Goal: Task Accomplishment & Management: Contribute content

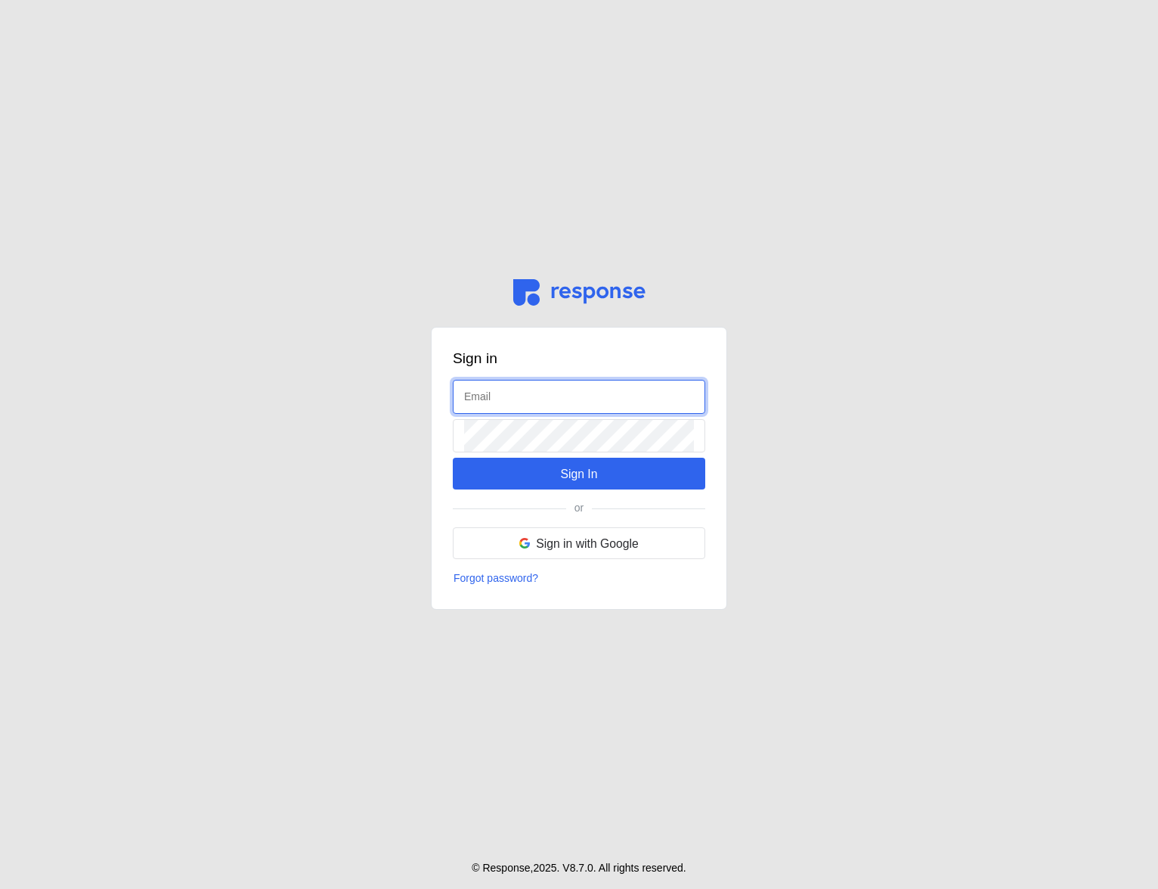
click at [517, 399] on input "text" at bounding box center [579, 396] width 230 height 33
type input "[EMAIL_ADDRESS][DOMAIN_NAME]"
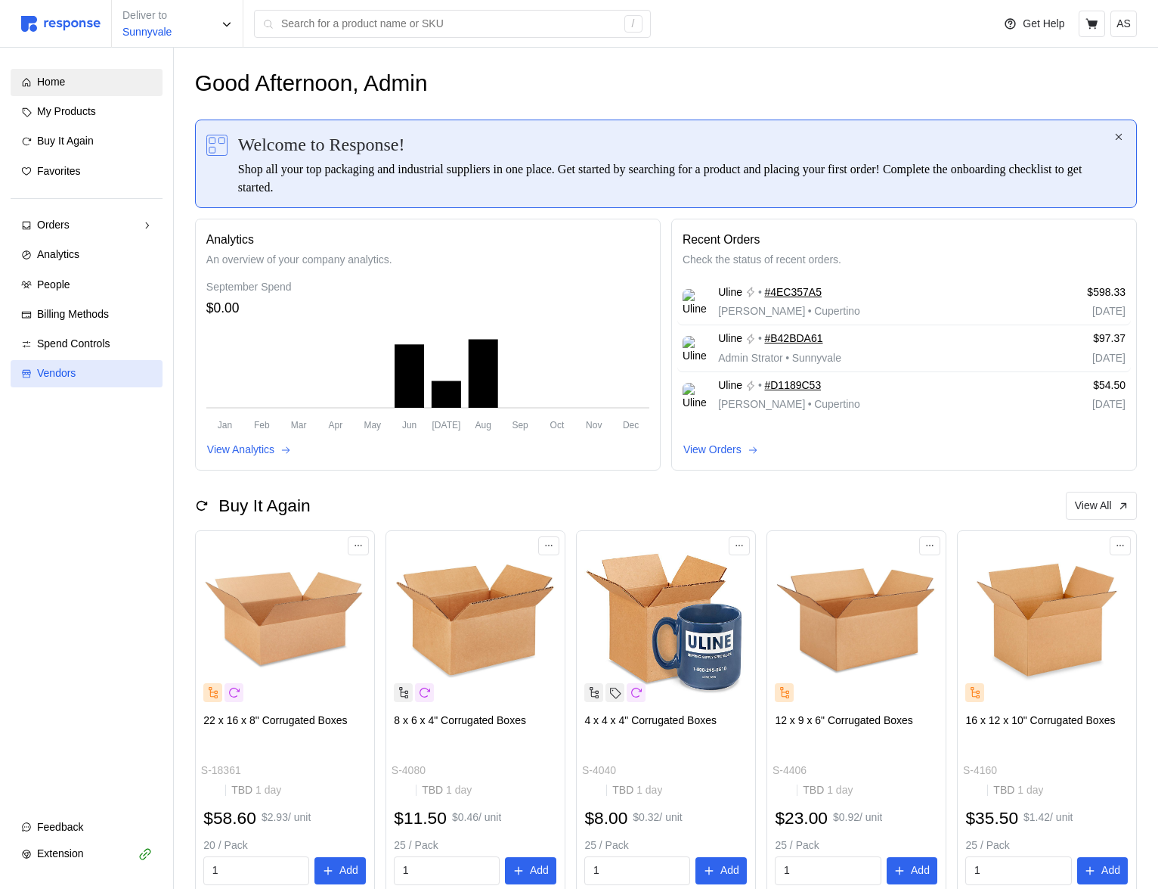
click at [90, 365] on div "Vendors" at bounding box center [94, 373] width 115 height 17
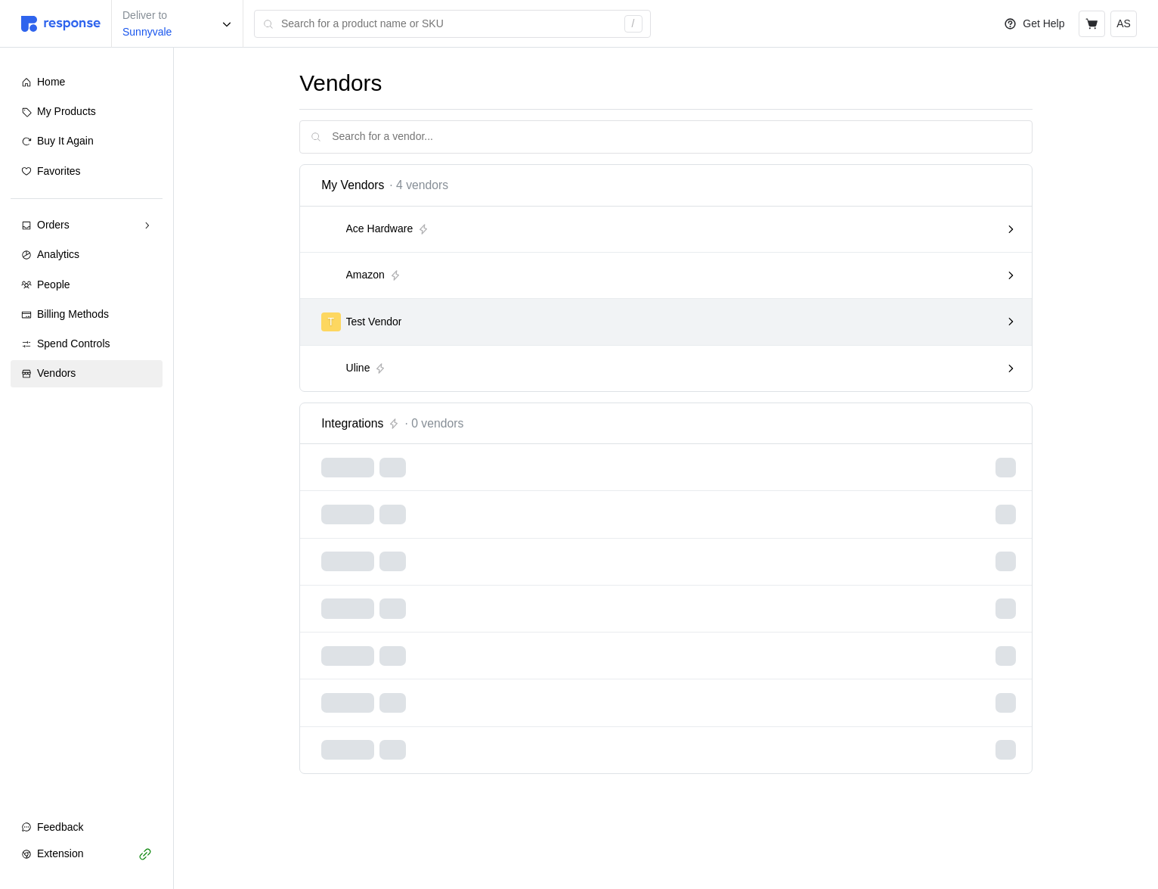
click at [562, 324] on div "T Test Vendor" at bounding box center [660, 321] width 679 height 19
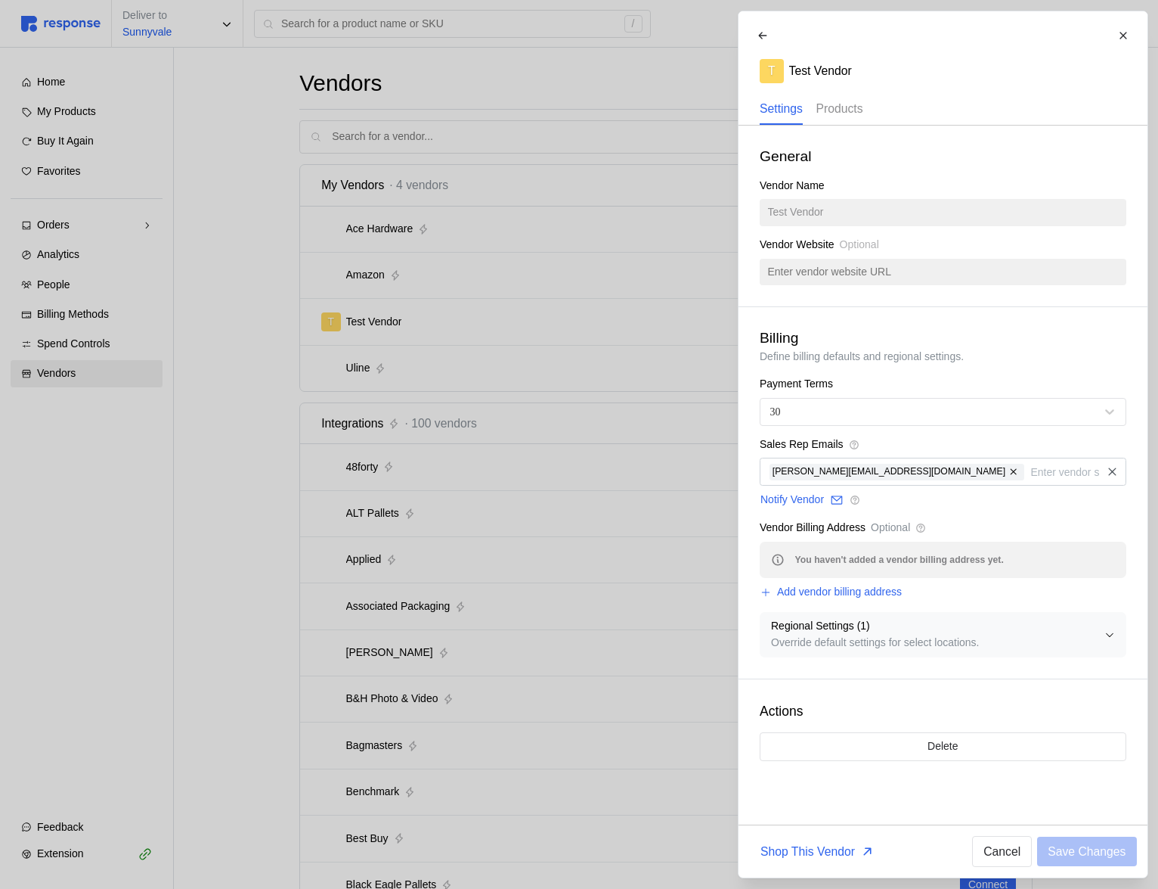
click at [859, 113] on p "Products" at bounding box center [839, 108] width 47 height 19
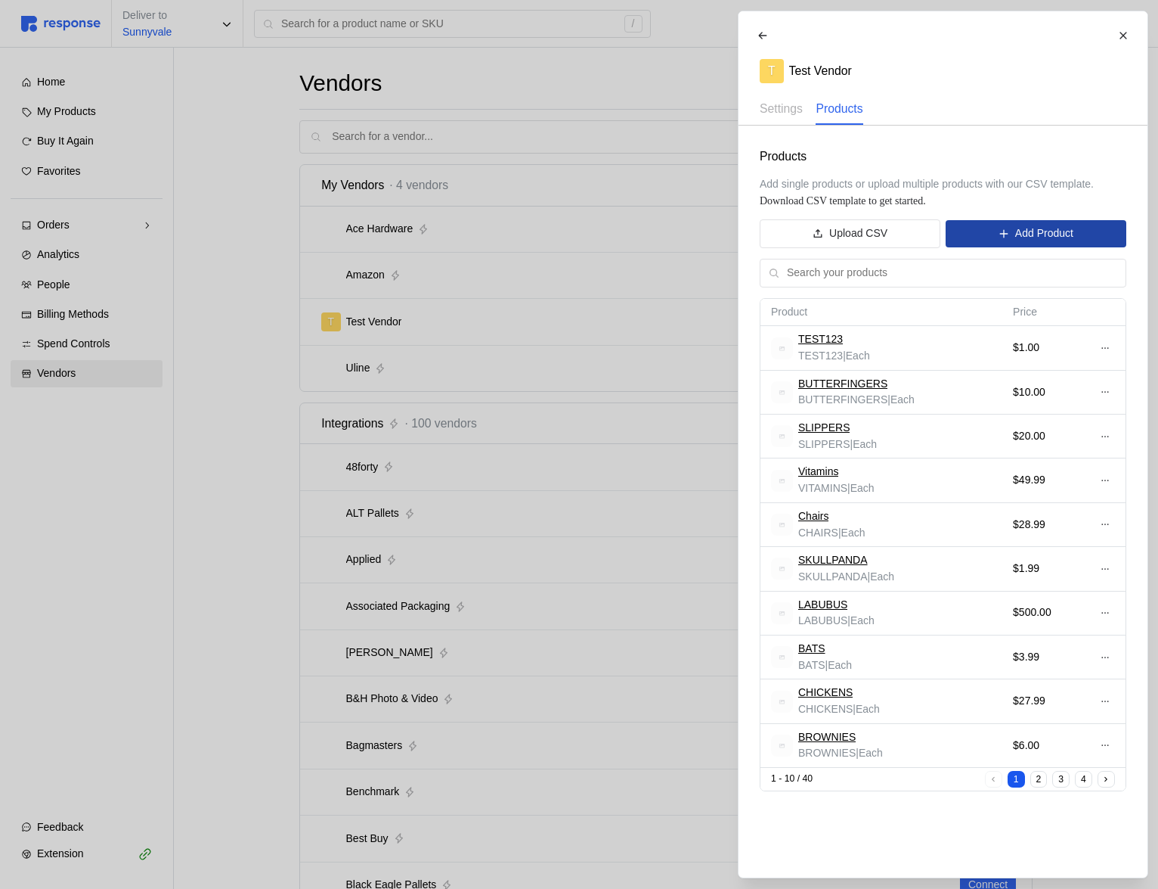
click at [1038, 226] on p "Add Product" at bounding box center [1044, 233] width 58 height 17
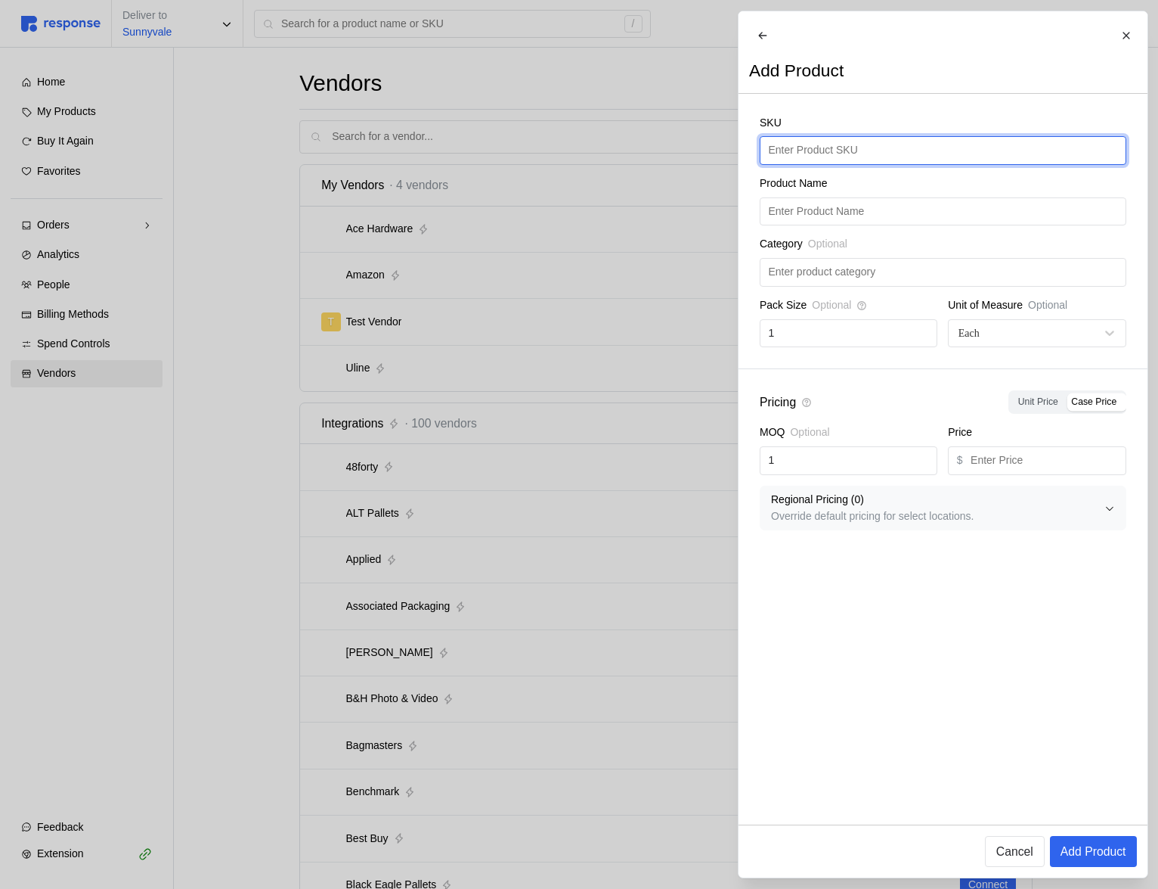
click at [817, 164] on input "text" at bounding box center [942, 150] width 349 height 27
type input "CHOCOLATE"
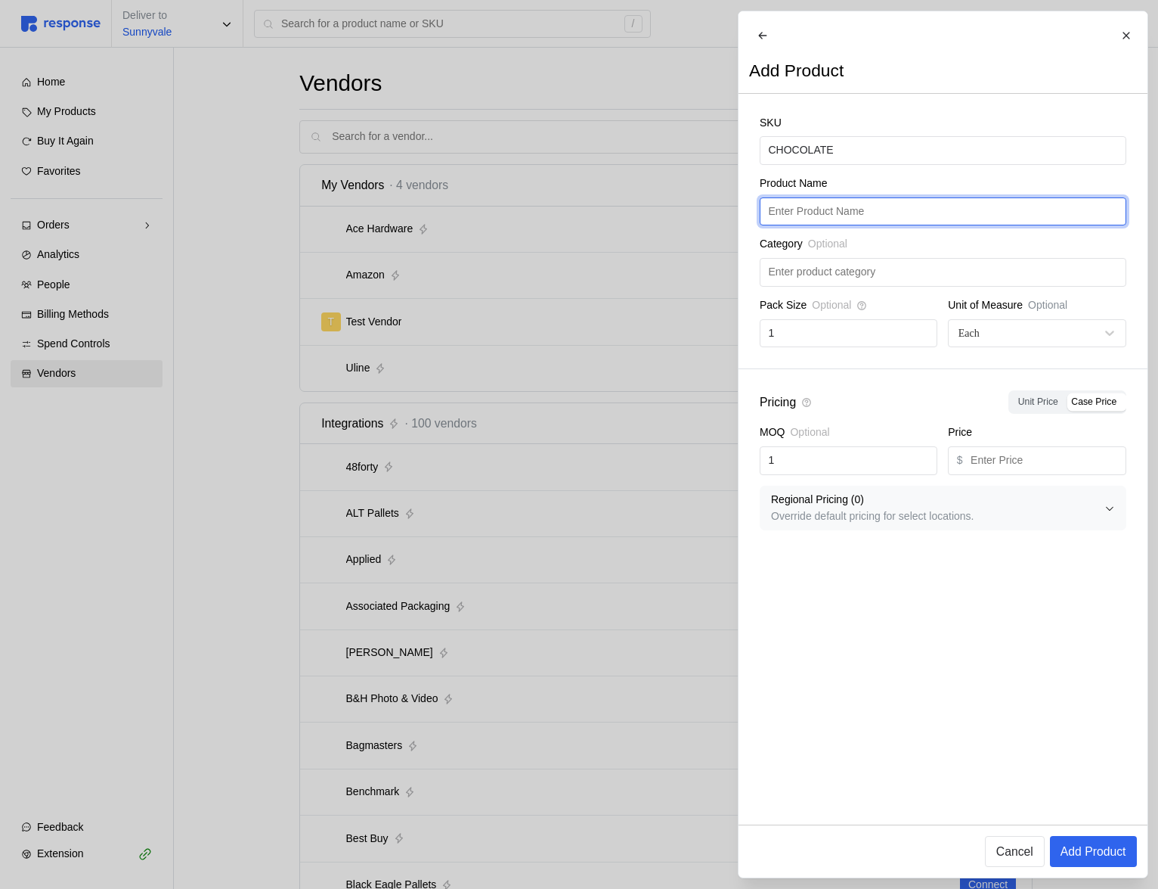
click at [894, 225] on input "text" at bounding box center [942, 211] width 349 height 27
paste input "CHOCOLATE"
type input "CHOCOLATE"
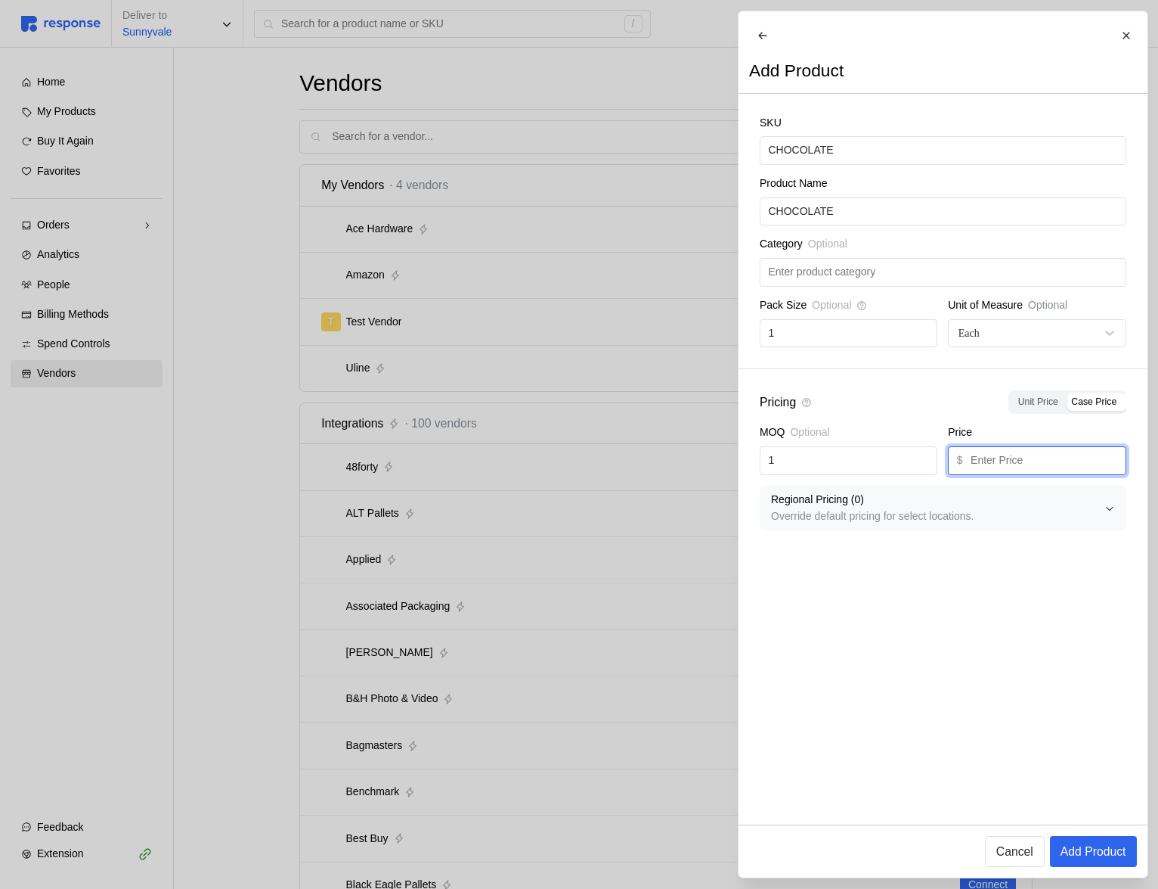
click at [984, 473] on input "text" at bounding box center [1044, 460] width 147 height 27
type input "4.25"
click at [1088, 856] on p "Add Product" at bounding box center [1093, 851] width 66 height 19
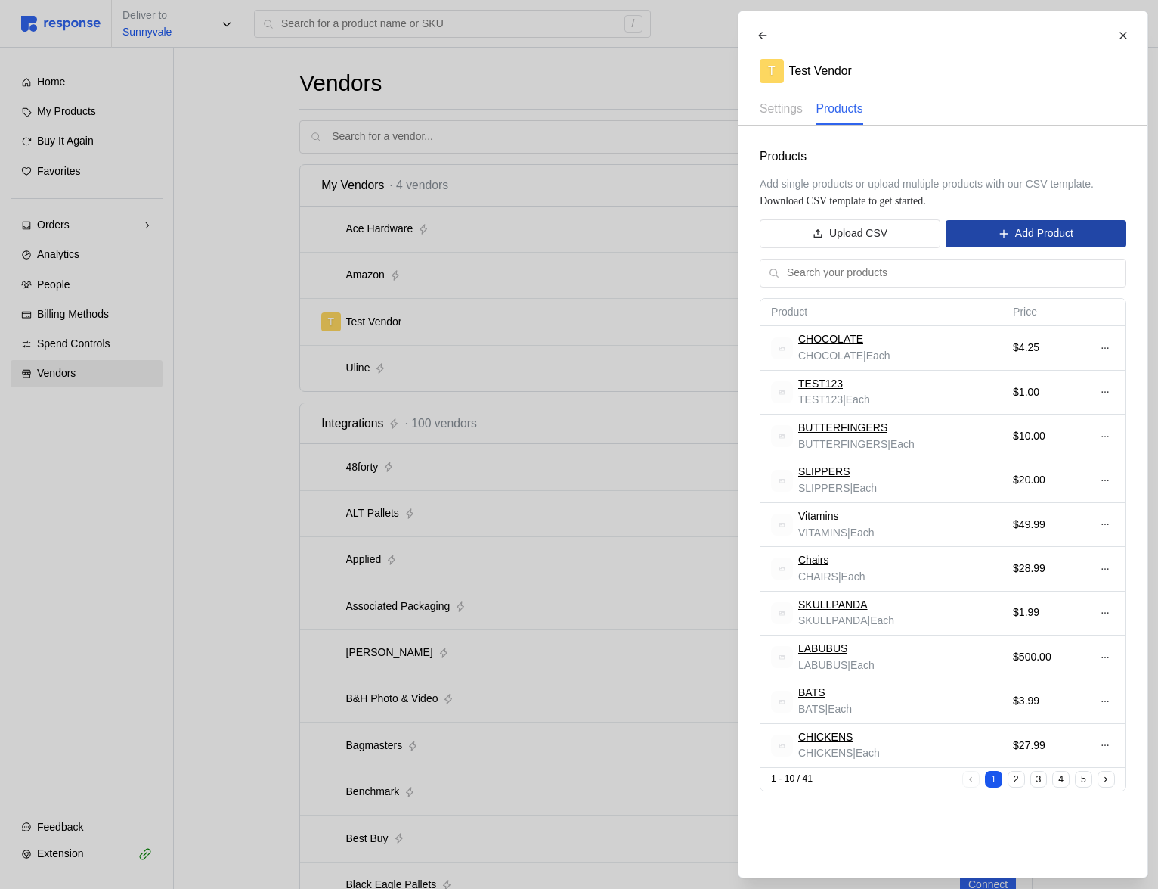
click at [1022, 232] on p "Add Product" at bounding box center [1044, 233] width 58 height 17
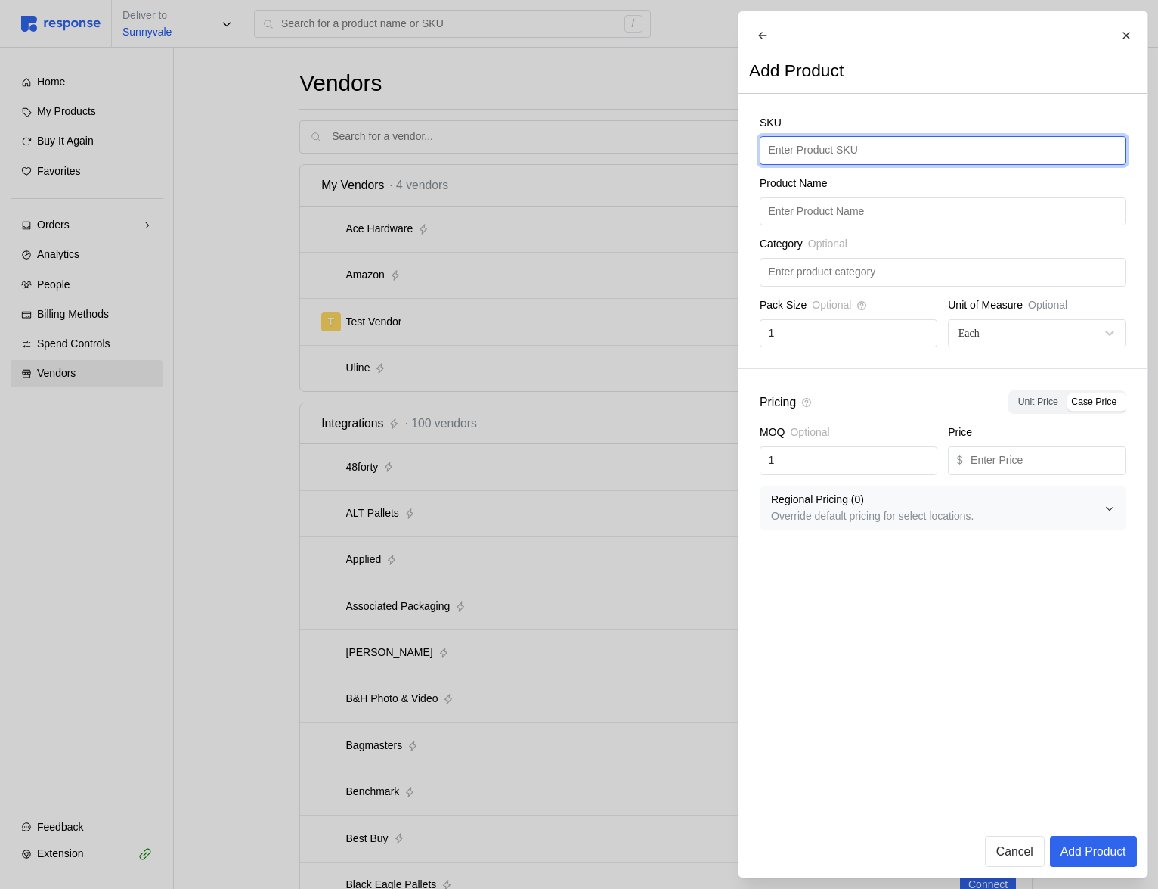
click at [867, 162] on input "text" at bounding box center [942, 150] width 349 height 27
type input "R"
type input "SKITTLES"
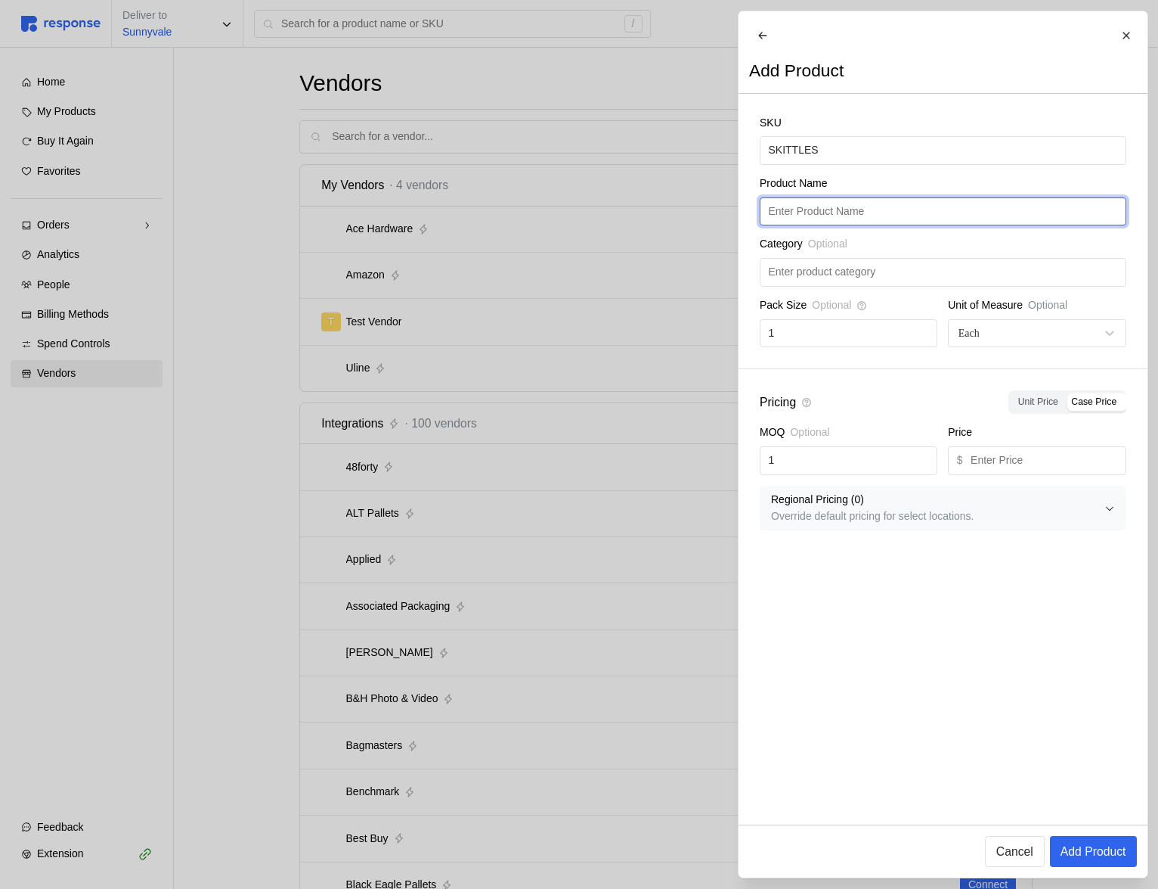
click at [878, 225] on input "text" at bounding box center [942, 211] width 349 height 27
paste input "SKITTLES"
type input "SKITTLES"
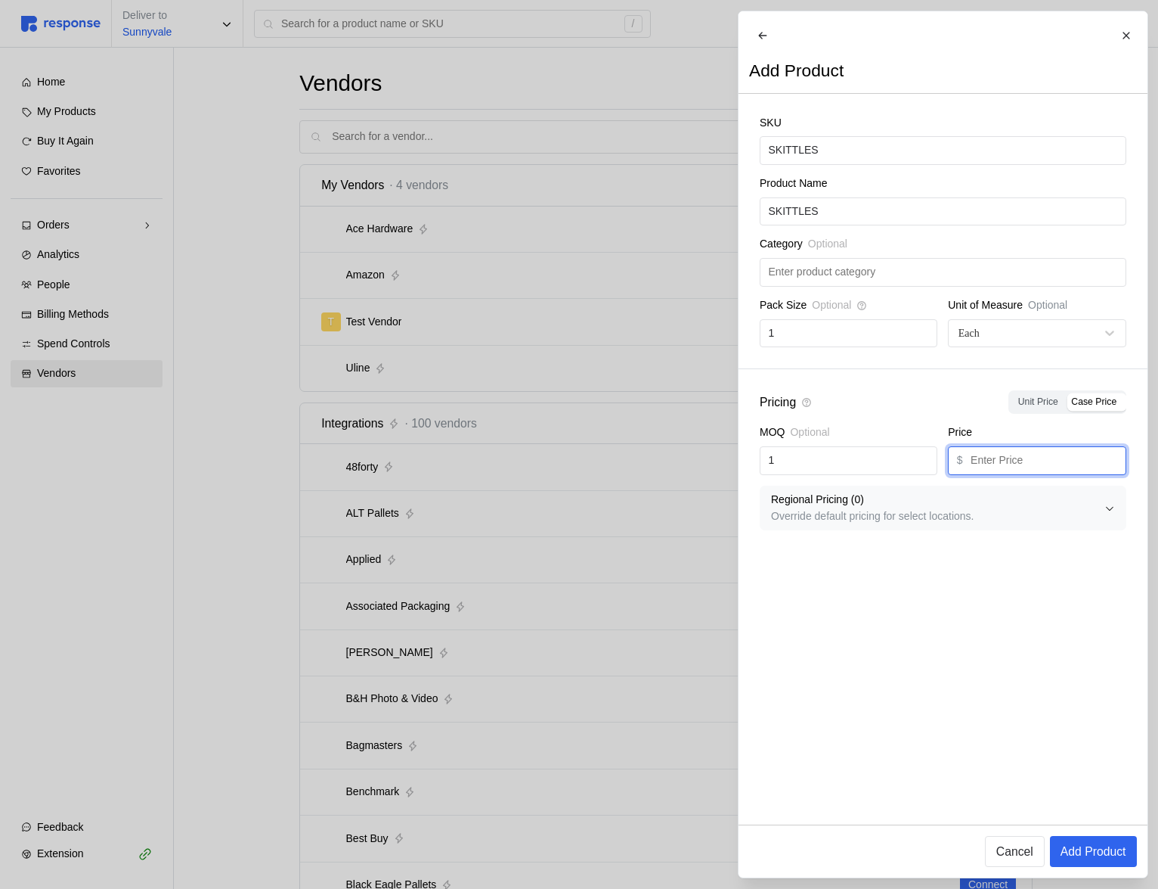
click at [998, 474] on input "text" at bounding box center [1044, 460] width 147 height 27
type input ".99"
click at [1061, 836] on button "Add Product" at bounding box center [1093, 851] width 87 height 31
